Goal: Find specific page/section: Find specific page/section

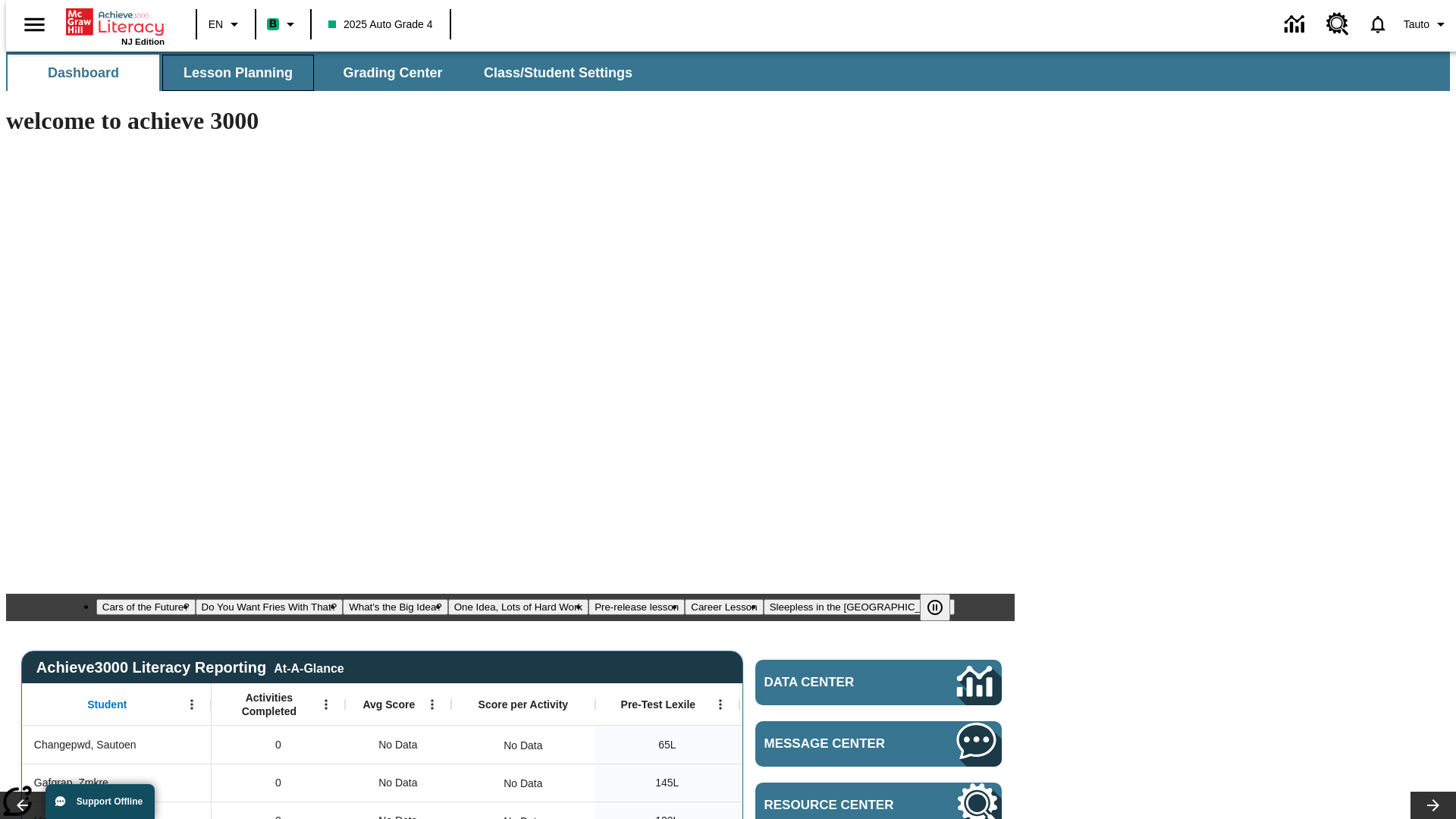
click at [232, 73] on span "Lesson Planning" at bounding box center [238, 73] width 109 height 18
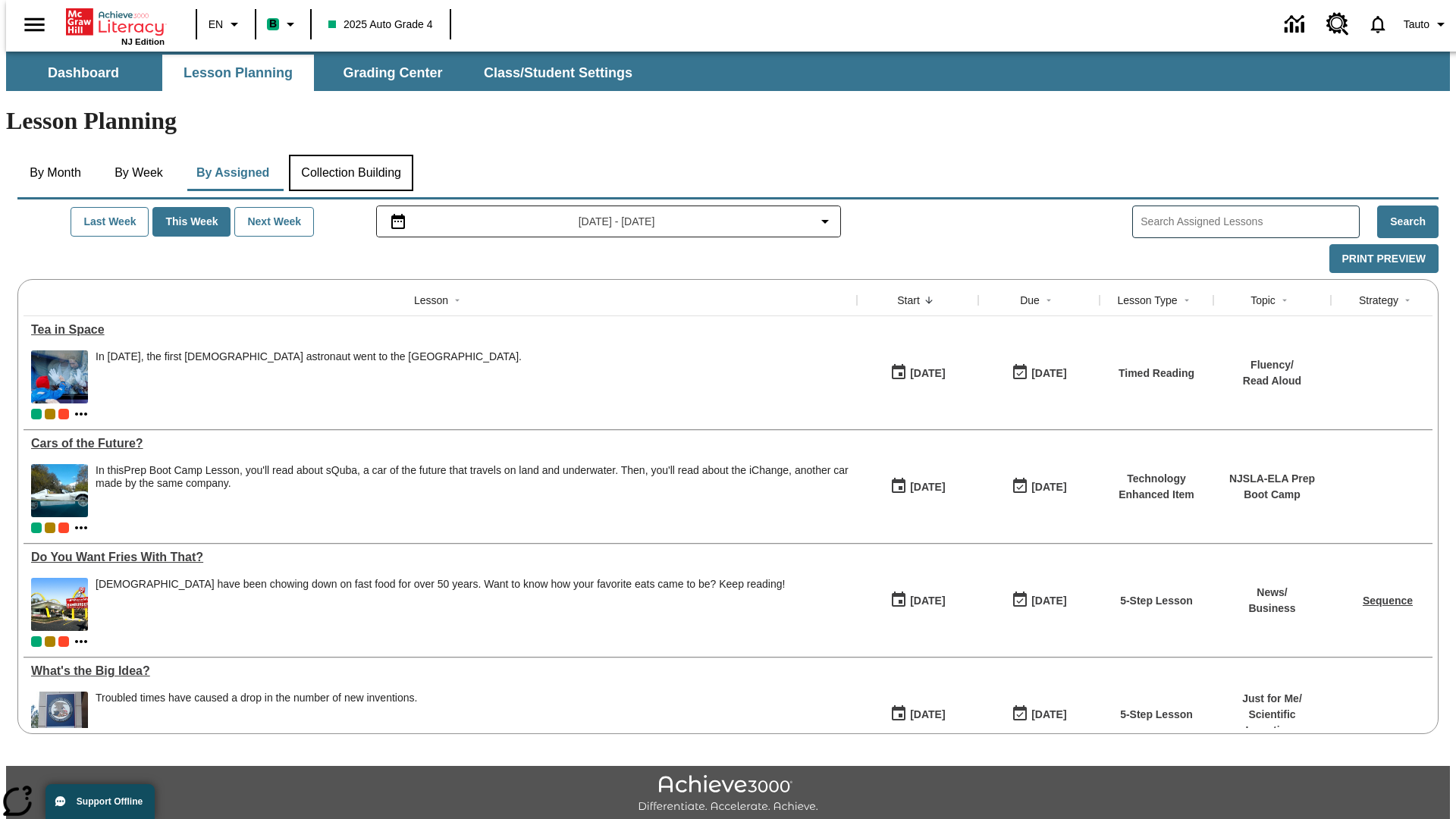
click at [350, 154] on button "Collection Building" at bounding box center [351, 172] width 125 height 37
